Goal: Check status: Check status

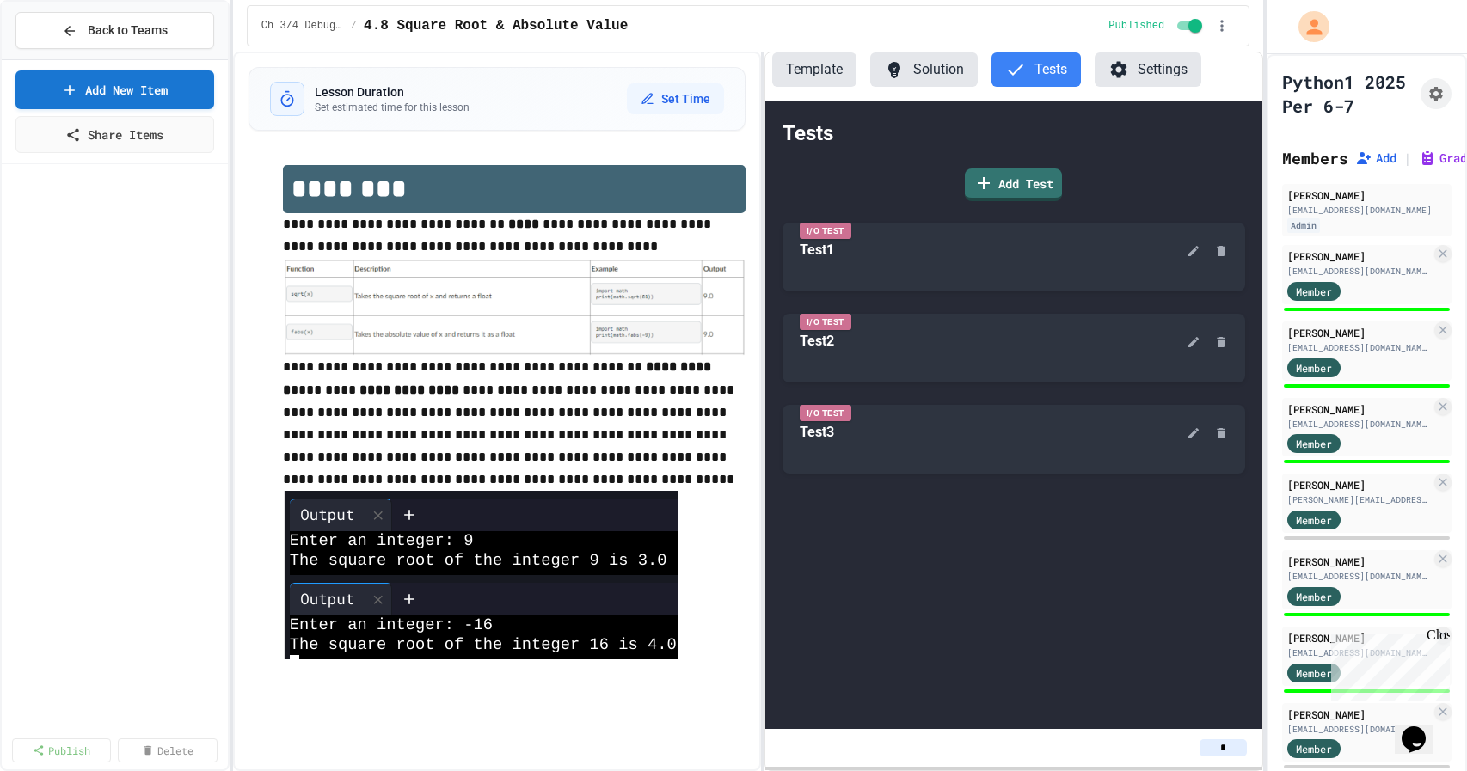
scroll to position [753, 0]
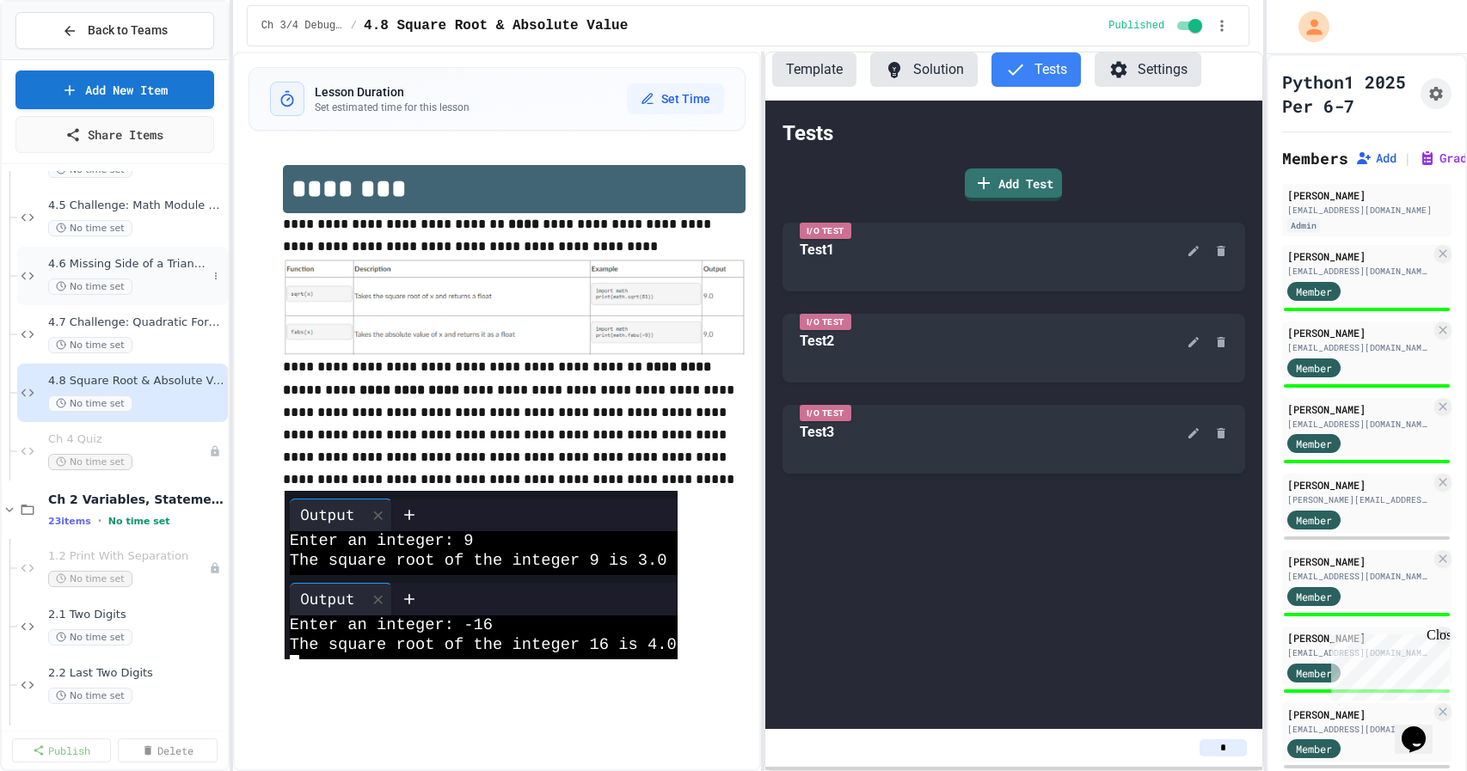
click at [131, 267] on span "4.6 Missing Side of a Triangle" at bounding box center [127, 264] width 159 height 15
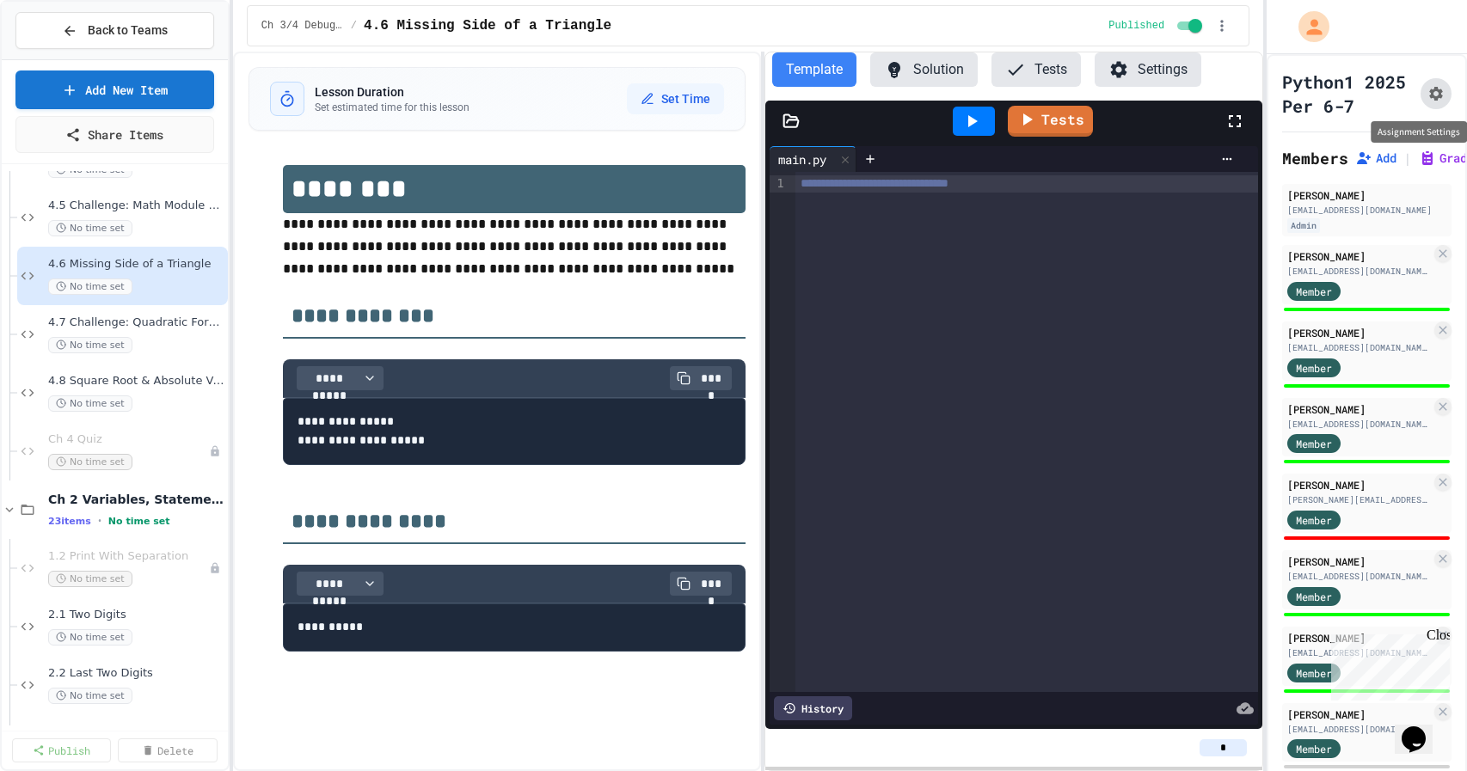
click at [1440, 92] on icon "Assignment Settings" at bounding box center [1436, 94] width 14 height 14
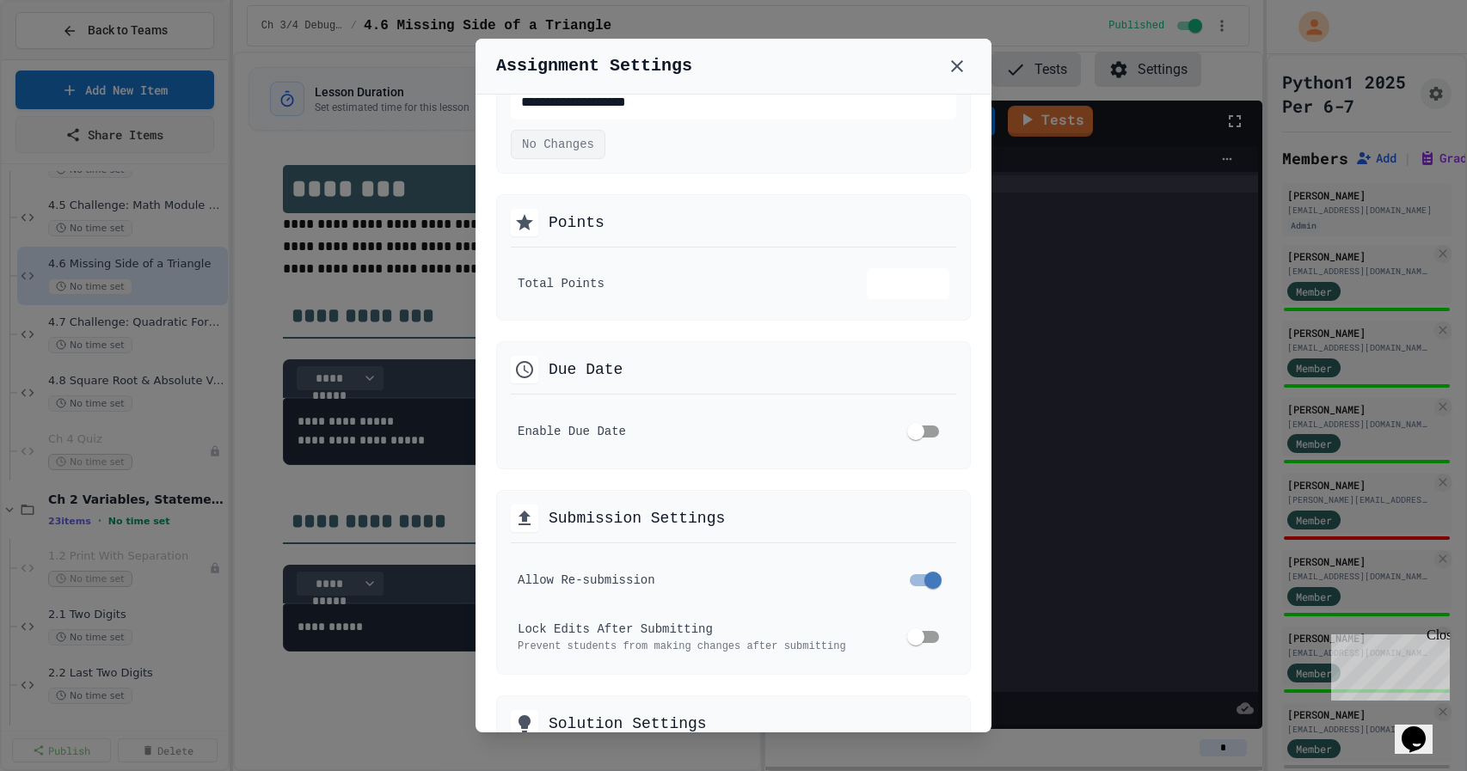
scroll to position [120, 0]
click at [955, 64] on icon at bounding box center [957, 66] width 12 height 12
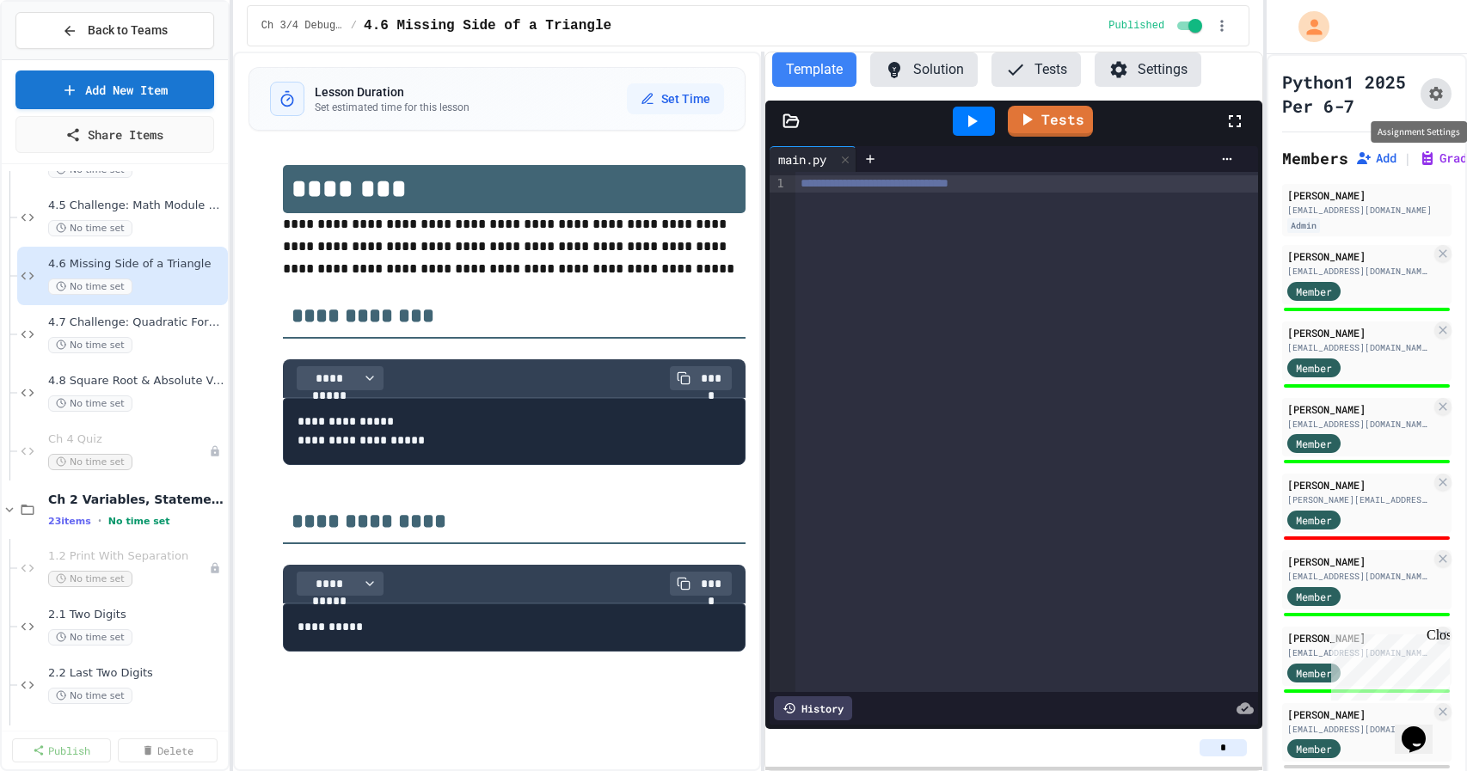
click at [1434, 91] on icon "Assignment Settings" at bounding box center [1436, 94] width 14 height 14
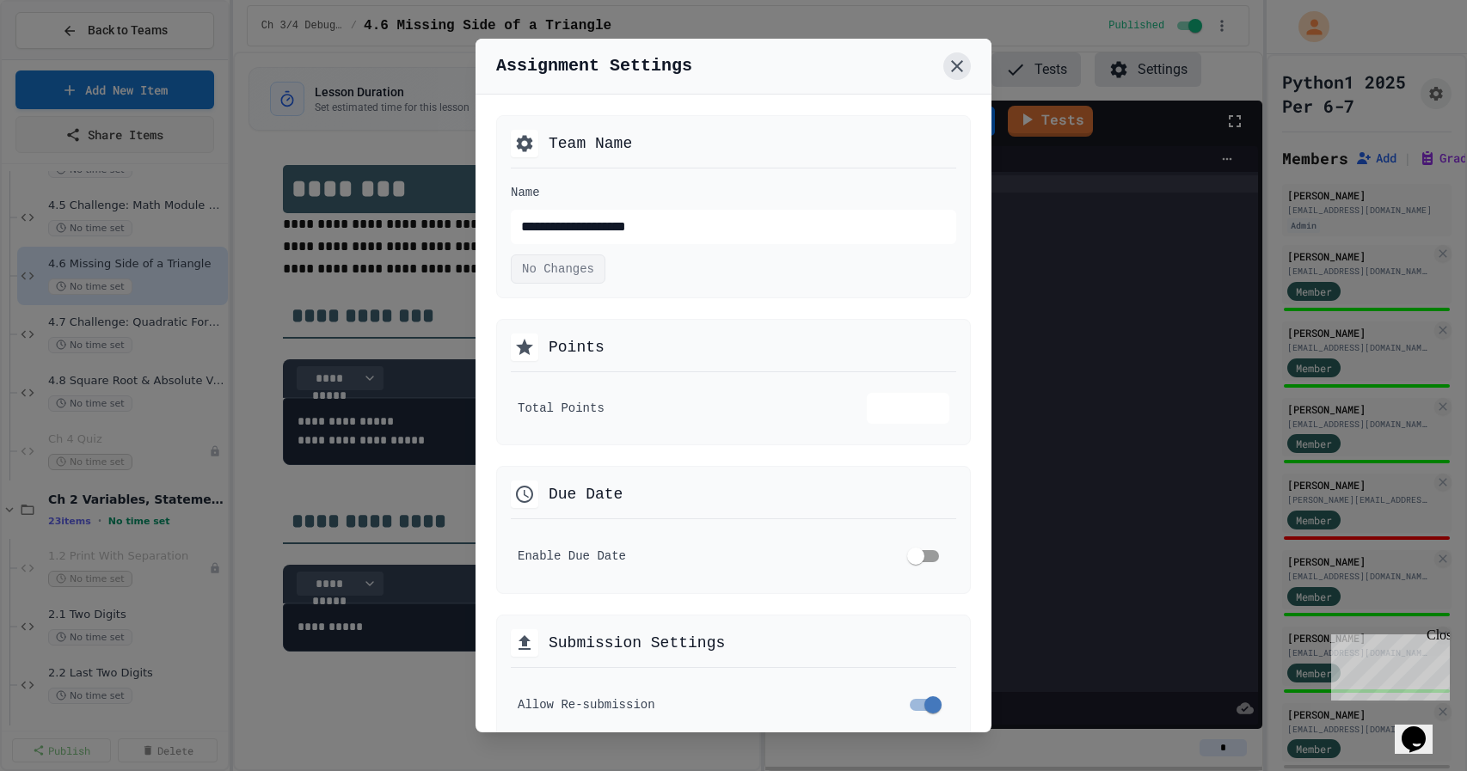
click at [954, 66] on icon at bounding box center [957, 66] width 21 height 21
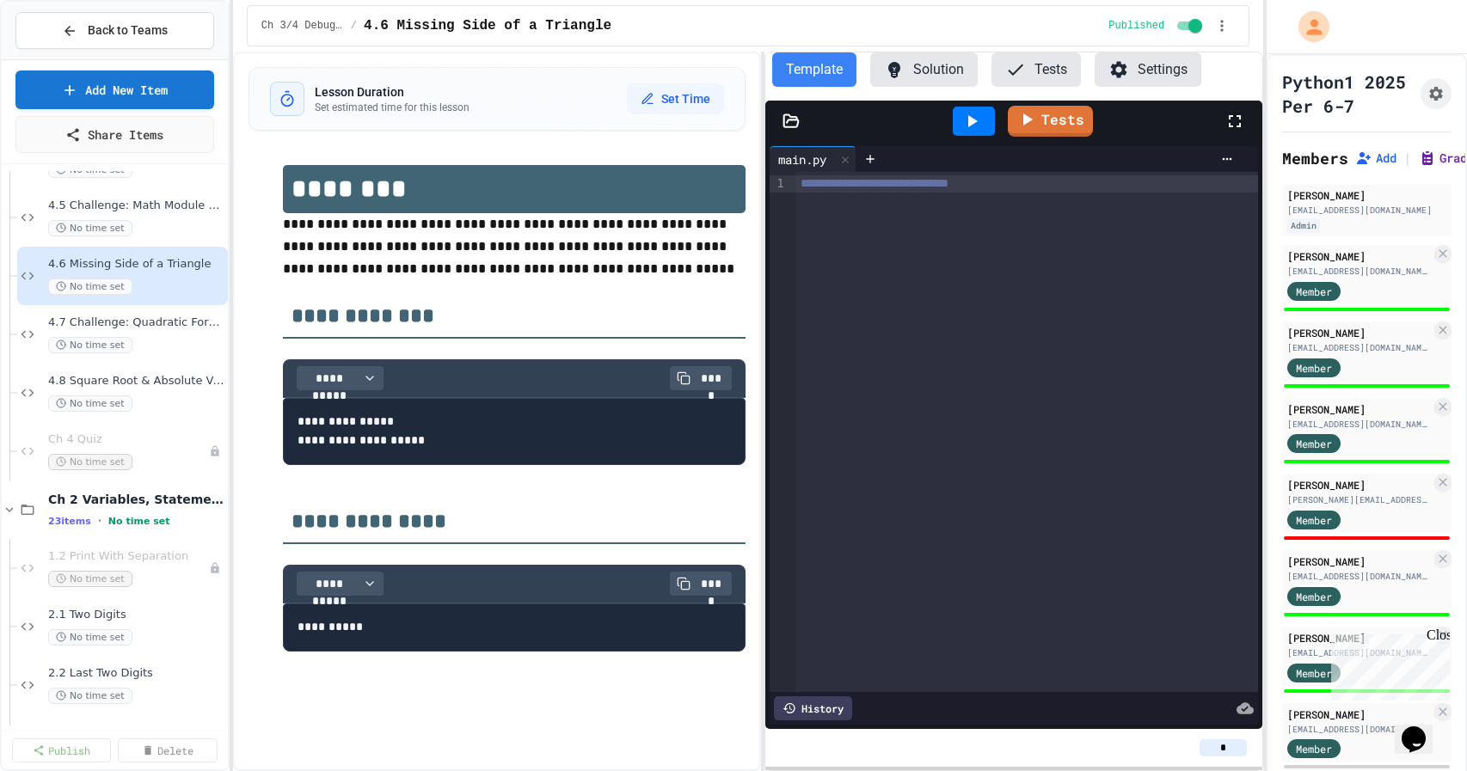
click at [1441, 163] on button "Grades" at bounding box center [1450, 158] width 62 height 17
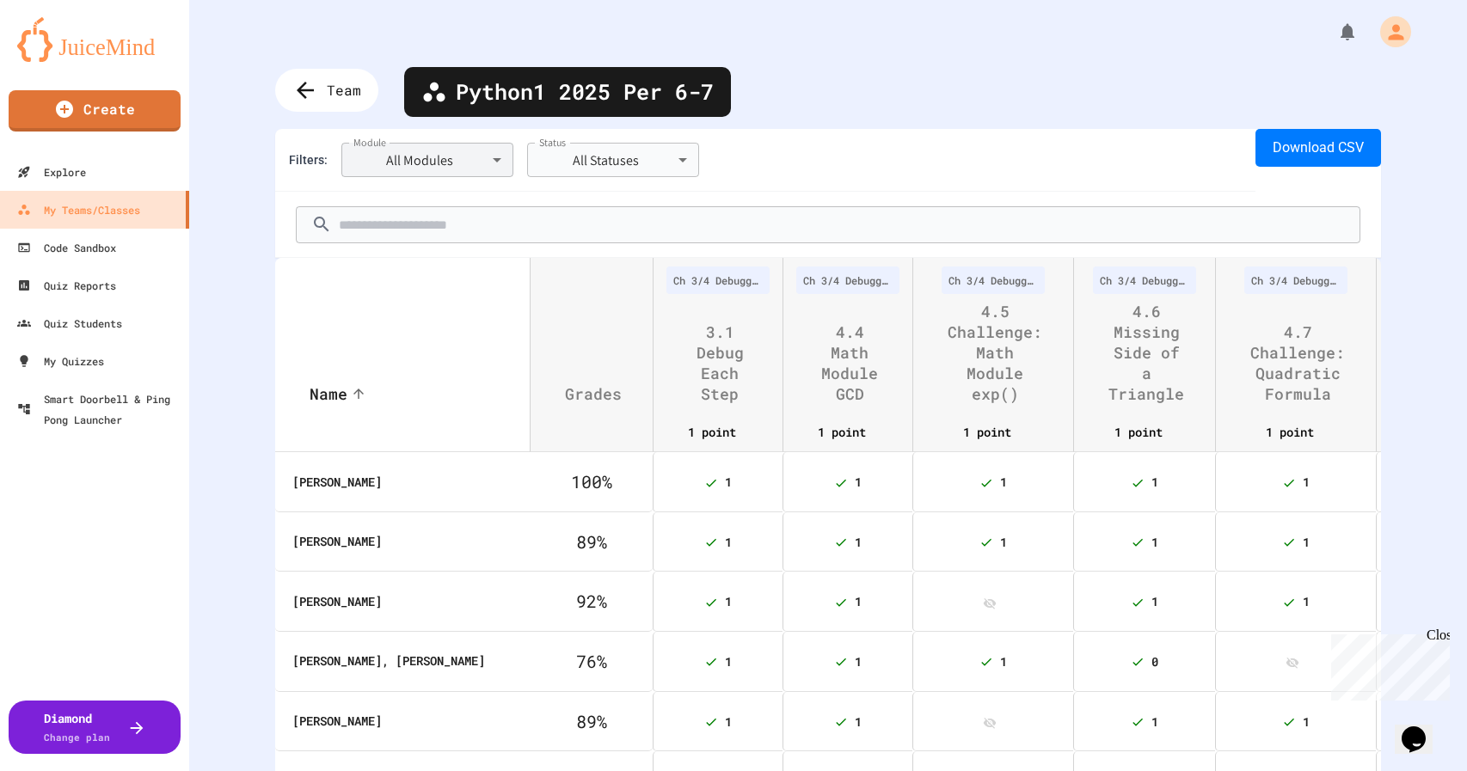
click at [464, 151] on body "**********" at bounding box center [733, 385] width 1467 height 771
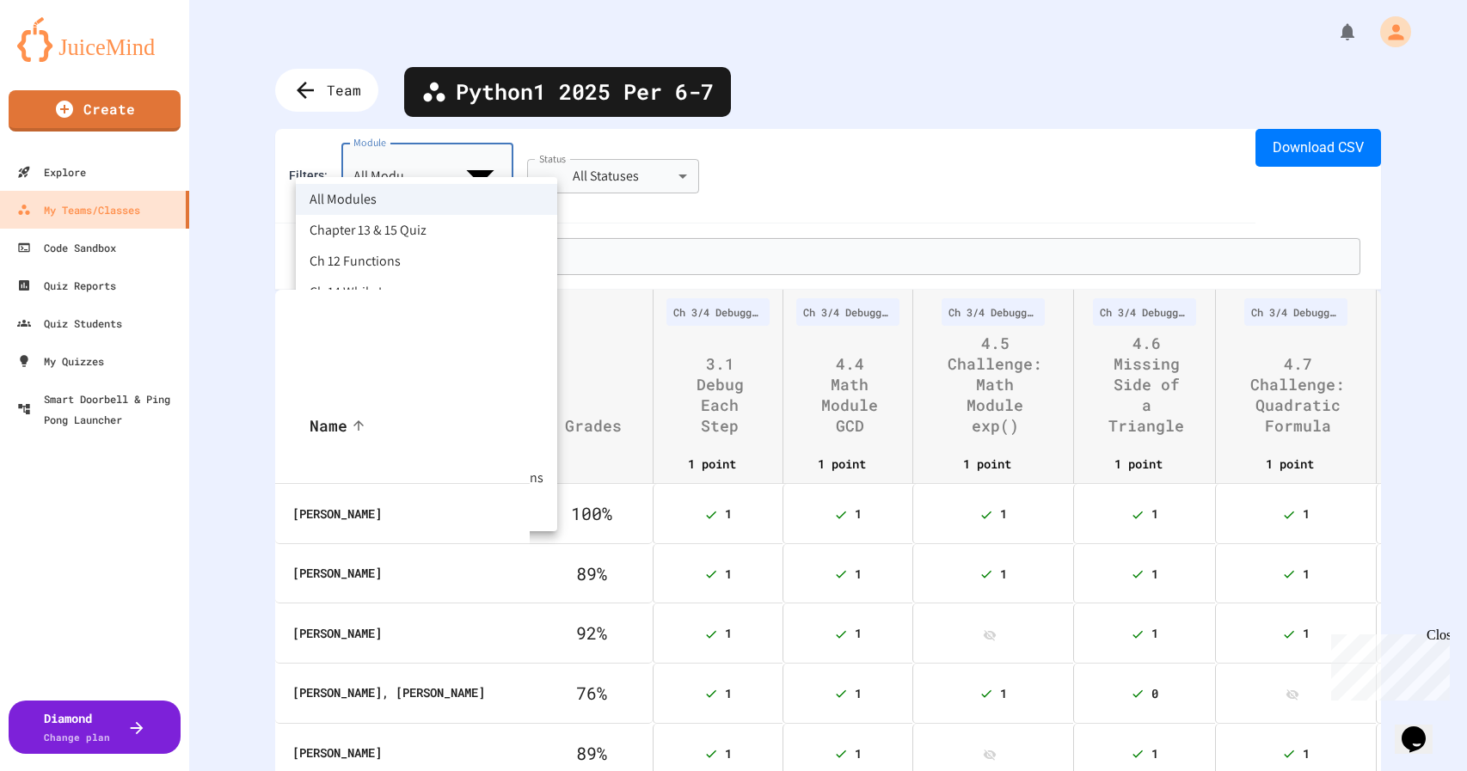
click at [414, 446] on li "Ch 3/4 Debugging/Modules" at bounding box center [426, 447] width 261 height 31
type input "**********"
